Goal: Use online tool/utility

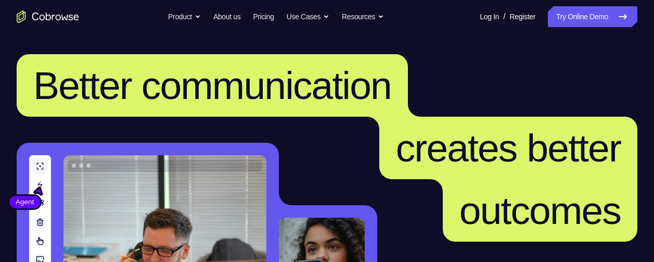
click at [569, 15] on link "Try Online Demo" at bounding box center [592, 16] width 89 height 21
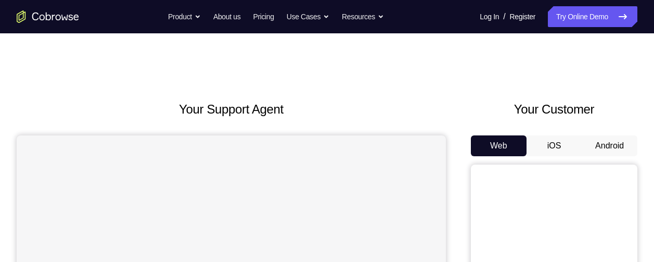
click at [600, 149] on button "Android" at bounding box center [610, 145] width 56 height 21
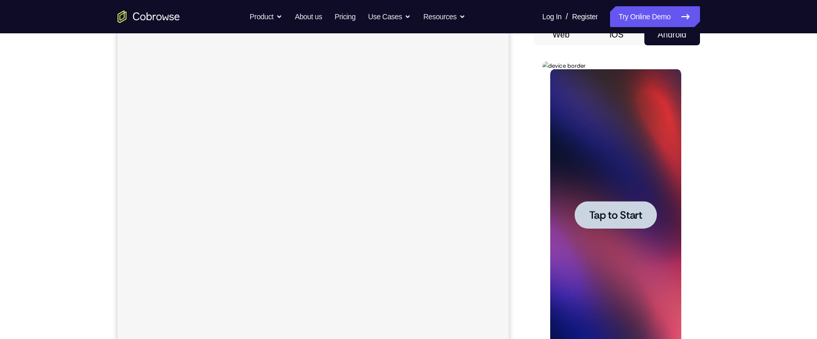
click at [604, 217] on span "Tap to Start" at bounding box center [616, 215] width 53 height 10
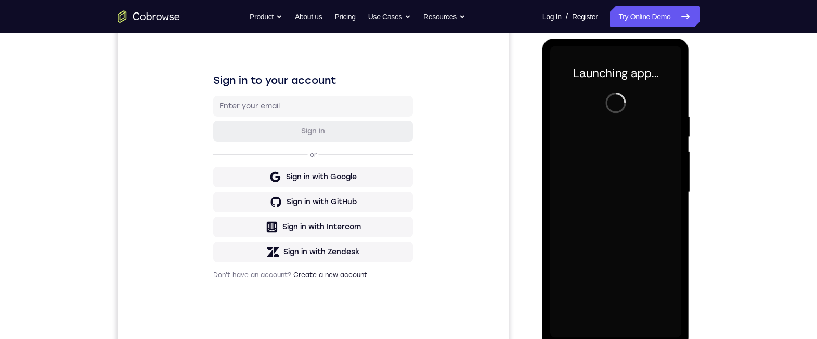
scroll to position [135, 0]
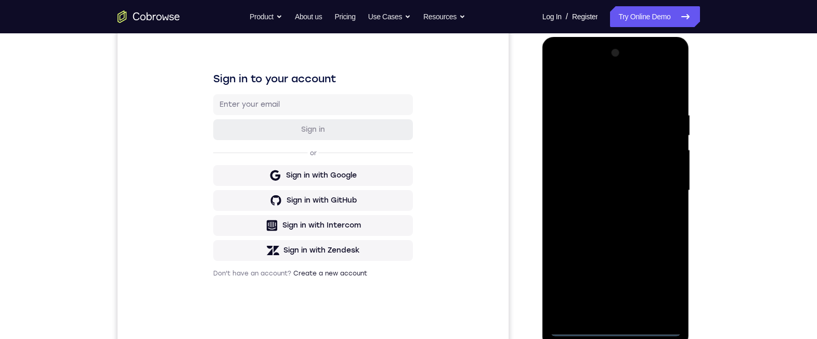
click at [613, 261] on div at bounding box center [616, 190] width 131 height 291
click at [654, 261] on div at bounding box center [616, 190] width 131 height 291
click at [605, 86] on div at bounding box center [616, 190] width 131 height 291
click at [592, 89] on div at bounding box center [616, 190] width 131 height 291
click at [654, 188] on div at bounding box center [616, 190] width 131 height 291
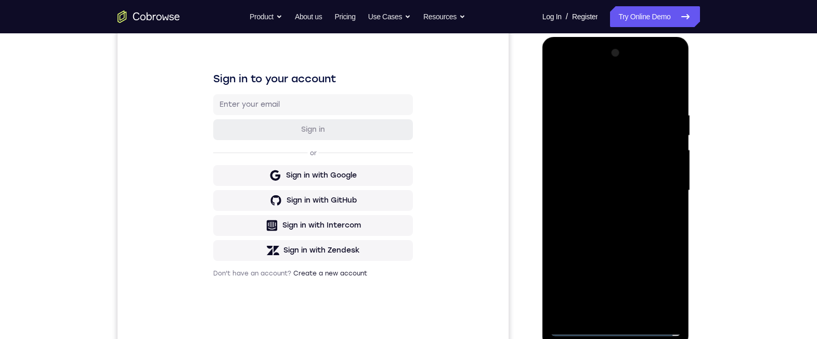
click at [631, 261] on div at bounding box center [616, 190] width 131 height 291
click at [573, 169] on div at bounding box center [616, 190] width 131 height 291
click at [615, 166] on div at bounding box center [616, 190] width 131 height 291
click at [614, 149] on div at bounding box center [616, 190] width 131 height 291
click at [598, 166] on div at bounding box center [616, 190] width 131 height 291
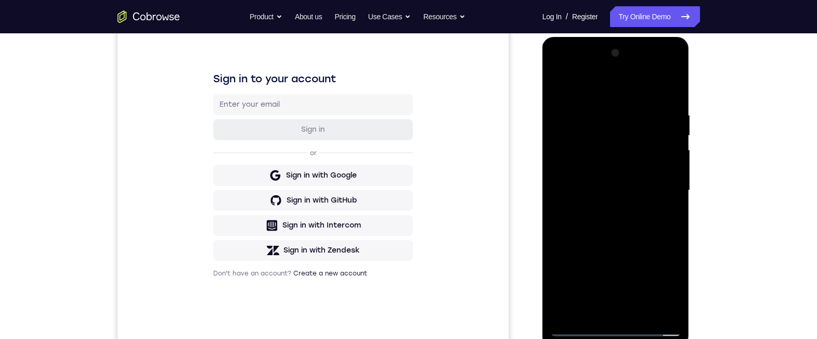
click at [654, 169] on div at bounding box center [616, 190] width 131 height 291
click at [617, 184] on div at bounding box center [616, 190] width 131 height 291
click at [630, 168] on div at bounding box center [616, 190] width 131 height 291
click at [606, 191] on div at bounding box center [616, 190] width 131 height 291
click at [596, 222] on div at bounding box center [616, 190] width 131 height 291
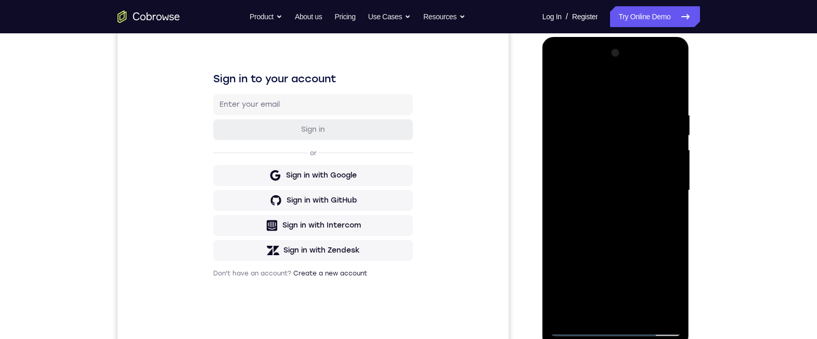
click at [611, 212] on div at bounding box center [616, 190] width 131 height 291
click at [611, 222] on div at bounding box center [616, 190] width 131 height 291
click at [634, 218] on div at bounding box center [616, 190] width 131 height 291
click at [654, 98] on div at bounding box center [616, 190] width 131 height 291
drag, startPoint x: 633, startPoint y: 248, endPoint x: 629, endPoint y: 207, distance: 41.3
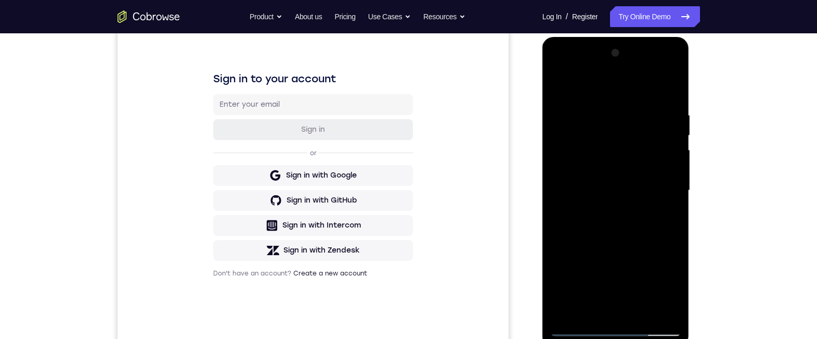
click at [629, 195] on div at bounding box center [616, 190] width 131 height 291
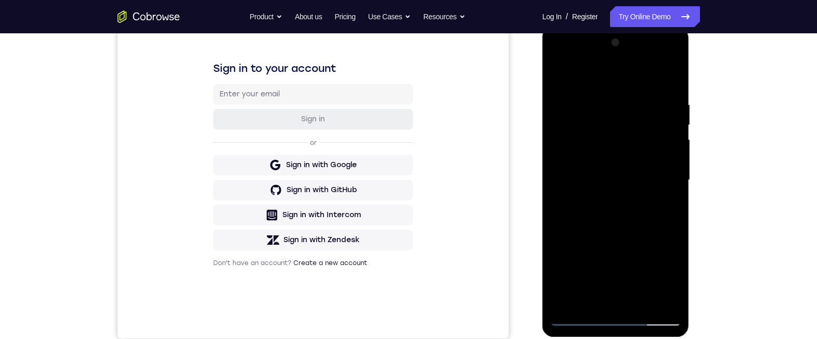
click at [640, 261] on div at bounding box center [616, 179] width 131 height 291
click at [596, 232] on div at bounding box center [616, 179] width 131 height 291
click at [616, 172] on div at bounding box center [616, 179] width 131 height 291
click at [610, 261] on div at bounding box center [616, 179] width 131 height 291
click at [567, 260] on div at bounding box center [616, 179] width 131 height 291
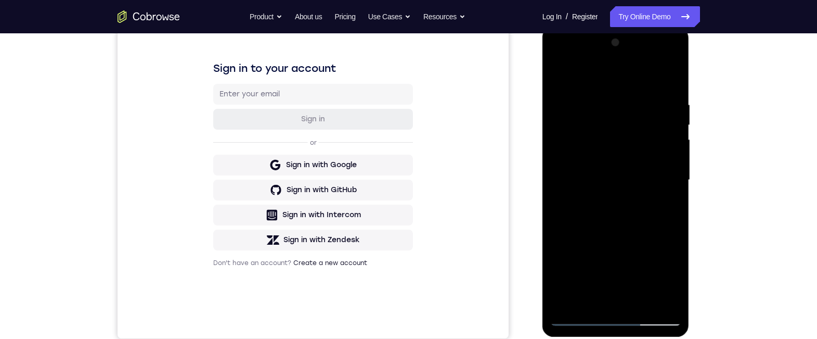
click at [627, 258] on div at bounding box center [616, 179] width 131 height 291
click at [654, 203] on div at bounding box center [616, 179] width 131 height 291
click at [557, 73] on div at bounding box center [616, 179] width 131 height 291
click at [557, 69] on div at bounding box center [616, 179] width 131 height 291
drag, startPoint x: 595, startPoint y: 153, endPoint x: 609, endPoint y: 200, distance: 49.4
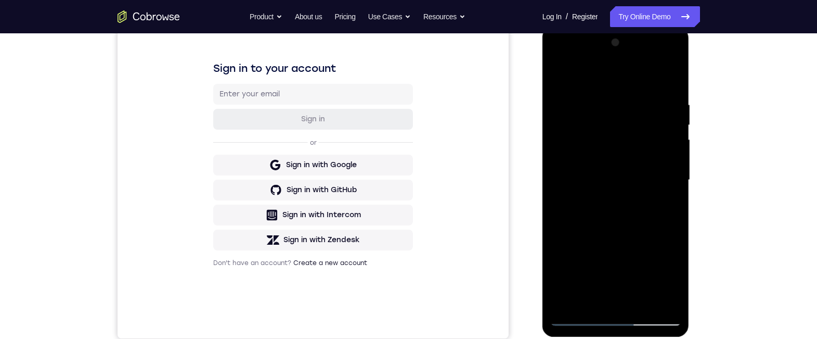
click at [609, 213] on div at bounding box center [616, 179] width 131 height 291
click at [596, 103] on div at bounding box center [616, 179] width 131 height 291
click at [654, 261] on div at bounding box center [616, 179] width 131 height 291
click at [643, 78] on div at bounding box center [616, 179] width 131 height 291
click at [654, 147] on div at bounding box center [616, 179] width 131 height 291
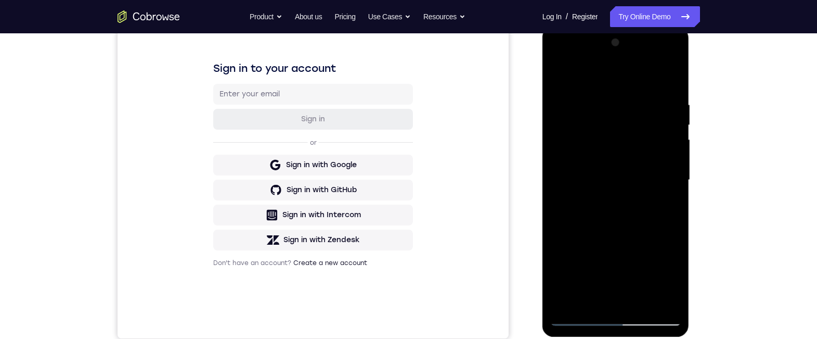
click at [654, 261] on div at bounding box center [616, 179] width 131 height 291
click at [645, 127] on div at bounding box center [616, 179] width 131 height 291
click at [653, 155] on div at bounding box center [616, 179] width 131 height 291
click at [654, 169] on div at bounding box center [616, 179] width 131 height 291
click at [605, 261] on div at bounding box center [616, 179] width 131 height 291
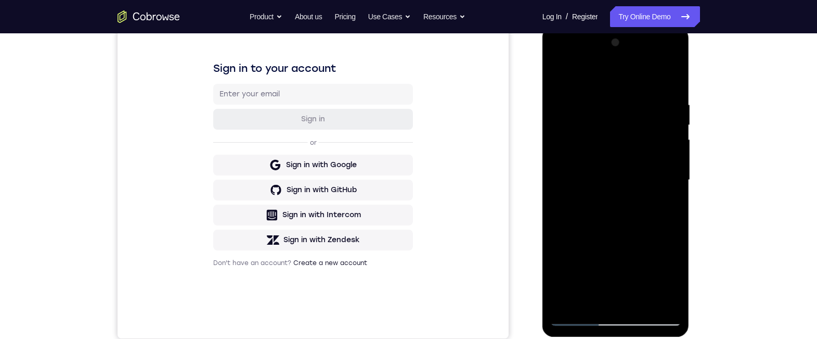
click at [590, 261] on div at bounding box center [616, 179] width 131 height 291
click at [654, 252] on div at bounding box center [616, 179] width 131 height 291
click at [632, 177] on div at bounding box center [616, 179] width 131 height 291
click at [636, 261] on div at bounding box center [616, 179] width 131 height 291
click at [654, 261] on div at bounding box center [616, 179] width 131 height 291
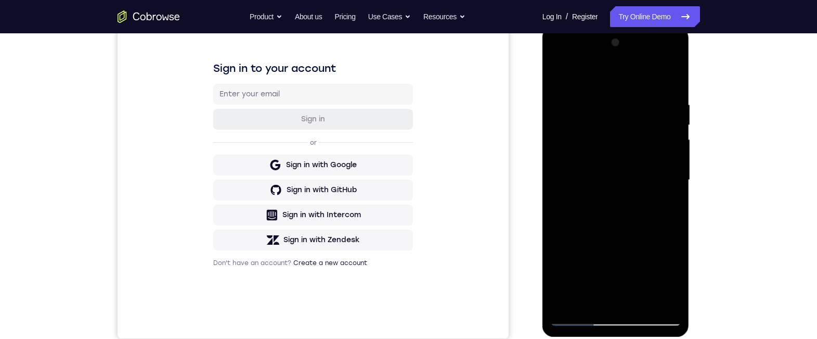
click at [654, 180] on div at bounding box center [616, 179] width 131 height 291
click at [654, 142] on div at bounding box center [616, 179] width 131 height 291
click at [654, 165] on div at bounding box center [616, 179] width 131 height 291
click at [654, 159] on div at bounding box center [616, 179] width 131 height 291
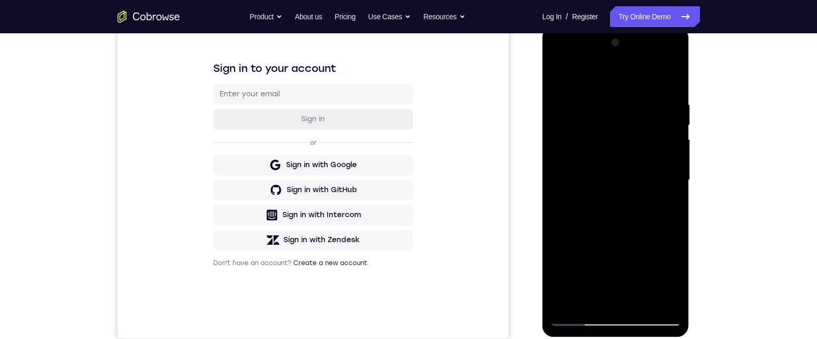
click at [654, 159] on div at bounding box center [616, 179] width 131 height 291
click at [654, 168] on div at bounding box center [616, 179] width 131 height 291
click at [654, 192] on div at bounding box center [616, 179] width 131 height 291
click at [650, 187] on div at bounding box center [616, 179] width 131 height 291
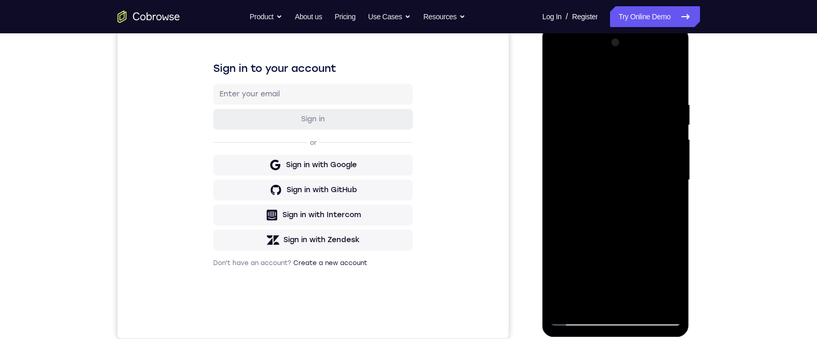
drag, startPoint x: 643, startPoint y: 174, endPoint x: 629, endPoint y: 167, distance: 15.6
click at [619, 166] on div at bounding box center [616, 179] width 131 height 291
drag, startPoint x: 661, startPoint y: 165, endPoint x: 640, endPoint y: 155, distance: 23.5
click at [633, 148] on div at bounding box center [616, 179] width 131 height 291
drag, startPoint x: 653, startPoint y: 173, endPoint x: 621, endPoint y: 163, distance: 33.6
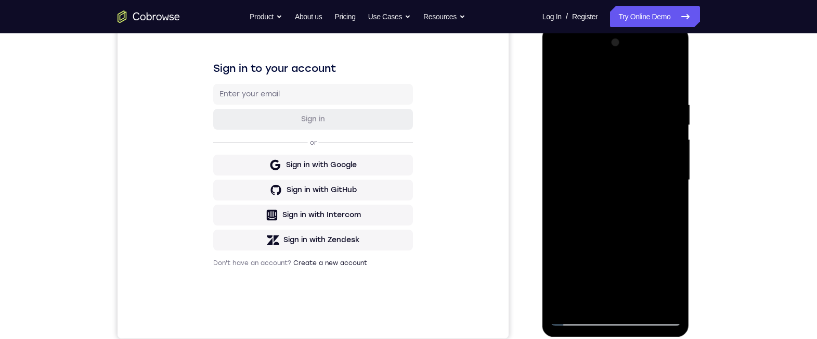
click at [618, 168] on div at bounding box center [616, 179] width 131 height 291
click at [654, 151] on div at bounding box center [616, 179] width 131 height 291
click at [654, 261] on div at bounding box center [616, 179] width 131 height 291
click at [654, 135] on div at bounding box center [616, 179] width 131 height 291
click at [654, 81] on div at bounding box center [616, 179] width 131 height 291
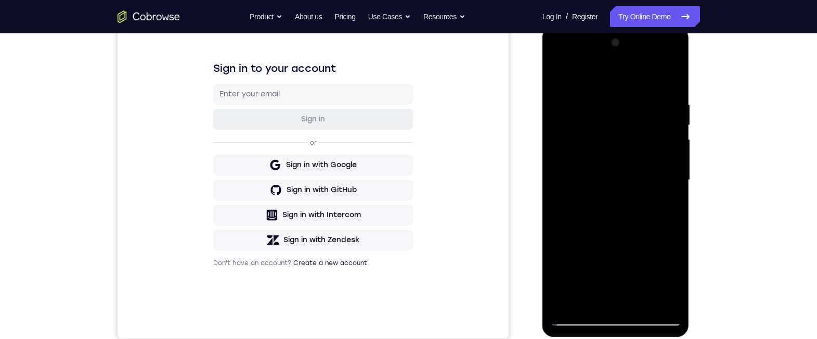
drag, startPoint x: 567, startPoint y: 296, endPoint x: 561, endPoint y: 290, distance: 8.1
click at [561, 261] on div at bounding box center [616, 179] width 131 height 291
drag, startPoint x: 591, startPoint y: 195, endPoint x: 609, endPoint y: 265, distance: 72.4
click at [593, 261] on div at bounding box center [616, 179] width 131 height 291
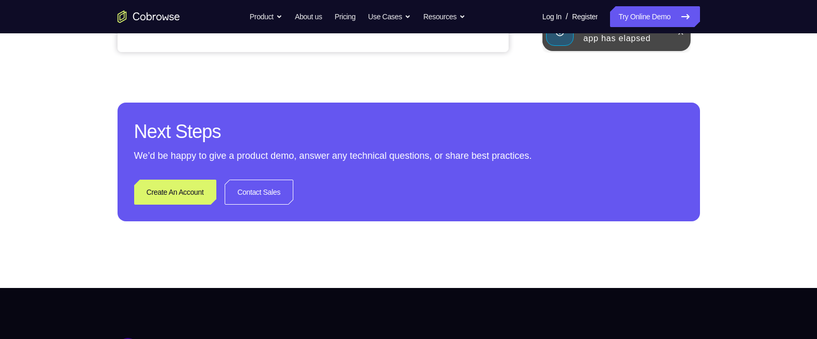
scroll to position [0, 0]
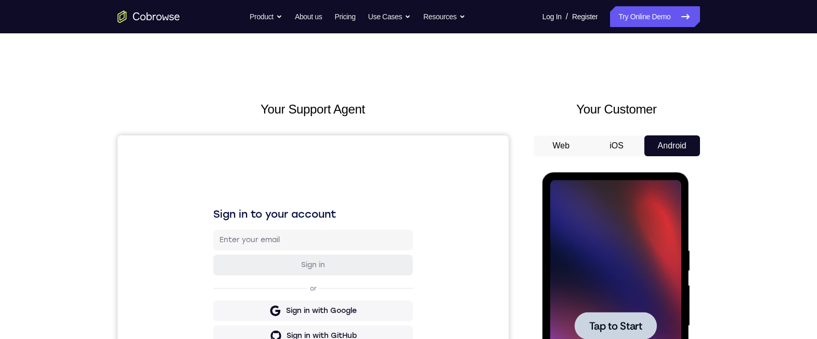
click at [599, 261] on div at bounding box center [616, 326] width 82 height 28
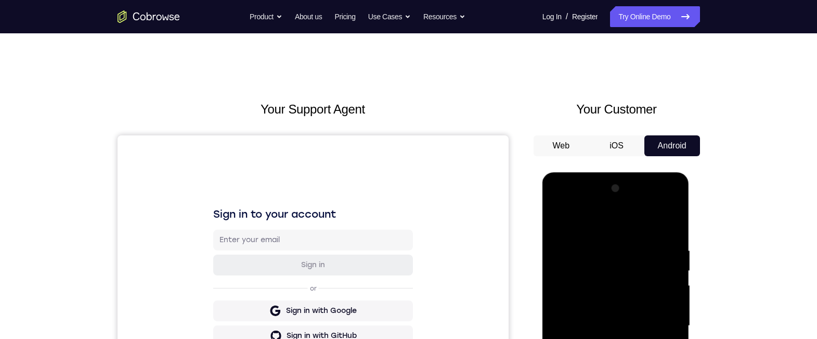
scroll to position [146, 0]
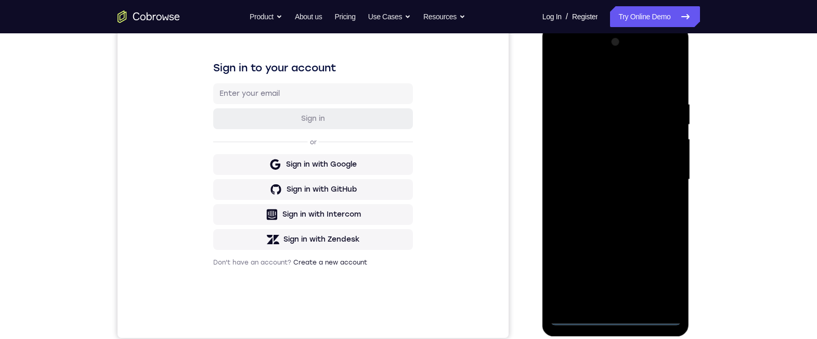
click at [613, 261] on div at bounding box center [616, 179] width 131 height 291
click at [654, 261] on div at bounding box center [616, 179] width 131 height 291
click at [585, 85] on div at bounding box center [616, 179] width 131 height 291
click at [654, 179] on div at bounding box center [616, 179] width 131 height 291
click at [609, 261] on div at bounding box center [616, 179] width 131 height 291
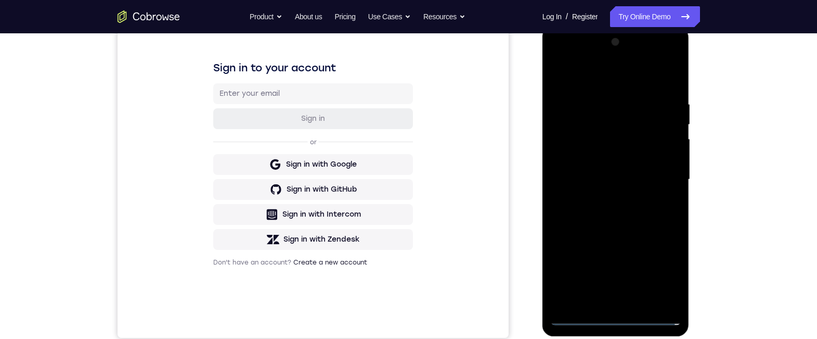
click at [593, 165] on div at bounding box center [616, 179] width 131 height 291
click at [595, 157] on div at bounding box center [616, 179] width 131 height 291
click at [593, 177] on div at bounding box center [616, 179] width 131 height 291
click at [606, 212] on div at bounding box center [616, 179] width 131 height 291
click at [611, 210] on div at bounding box center [616, 179] width 131 height 291
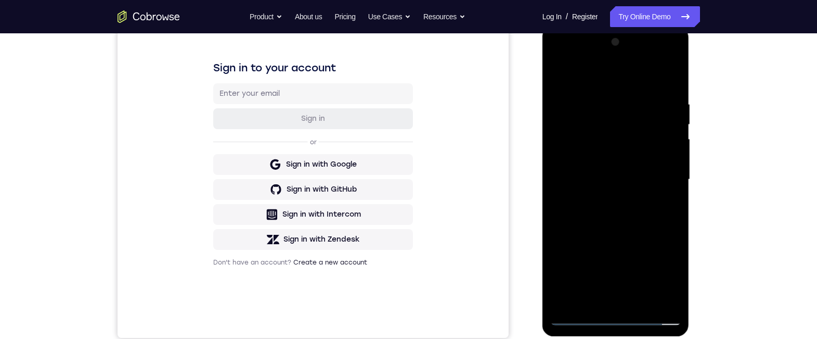
click at [654, 84] on div at bounding box center [616, 179] width 131 height 291
click at [654, 72] on div at bounding box center [616, 179] width 131 height 291
click at [557, 73] on div at bounding box center [616, 179] width 131 height 291
click at [604, 100] on div at bounding box center [616, 179] width 131 height 291
click at [654, 191] on div at bounding box center [616, 179] width 131 height 291
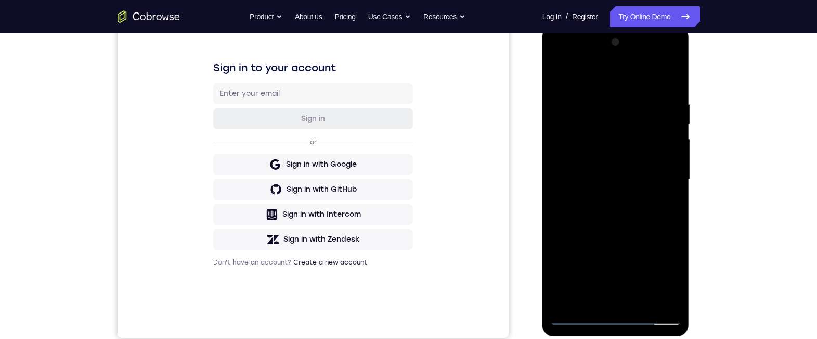
click at [654, 191] on div at bounding box center [616, 179] width 131 height 291
click at [654, 75] on div at bounding box center [616, 179] width 131 height 291
drag, startPoint x: 616, startPoint y: 175, endPoint x: 615, endPoint y: 246, distance: 70.8
click at [615, 246] on div at bounding box center [616, 179] width 131 height 291
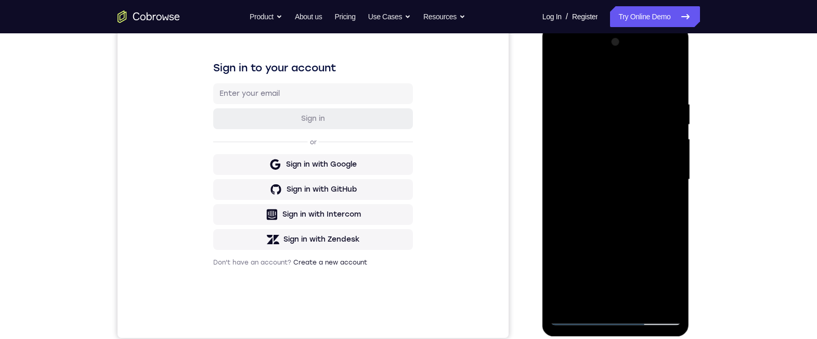
click at [654, 157] on div at bounding box center [616, 179] width 131 height 291
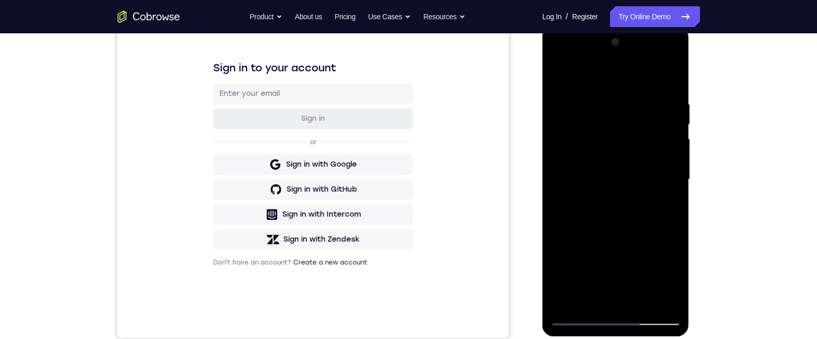
drag, startPoint x: 626, startPoint y: 259, endPoint x: 612, endPoint y: 269, distance: 17.9
click at [612, 261] on div at bounding box center [616, 179] width 131 height 291
click at [628, 261] on div at bounding box center [616, 179] width 131 height 291
drag, startPoint x: 625, startPoint y: 137, endPoint x: 622, endPoint y: 194, distance: 57.4
click at [621, 196] on div at bounding box center [616, 179] width 131 height 291
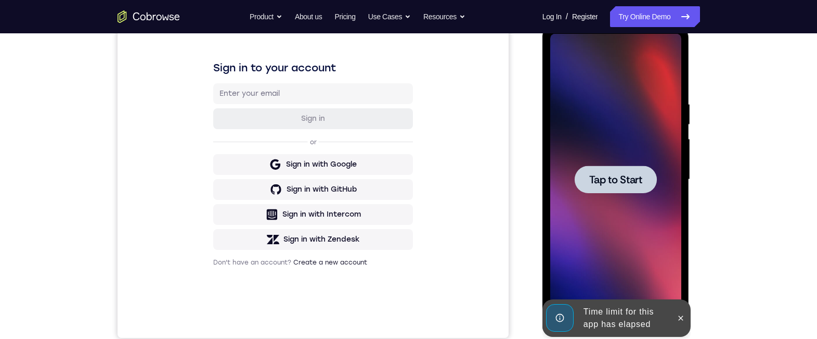
scroll to position [143, 0]
